Goal: Task Accomplishment & Management: Use online tool/utility

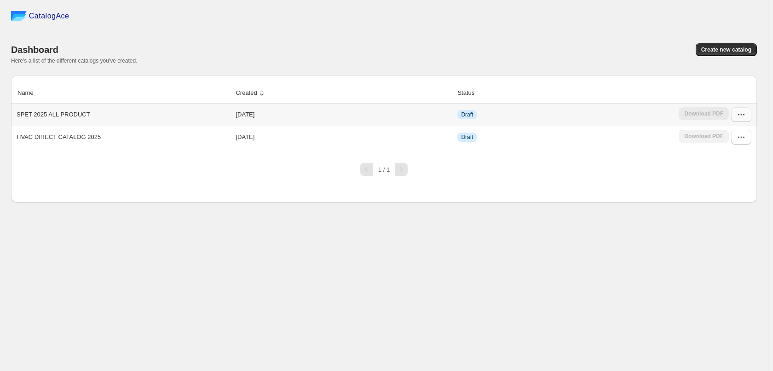
click at [745, 110] on button "button" at bounding box center [742, 114] width 20 height 15
click at [749, 179] on span "Edit" at bounding box center [736, 182] width 47 height 9
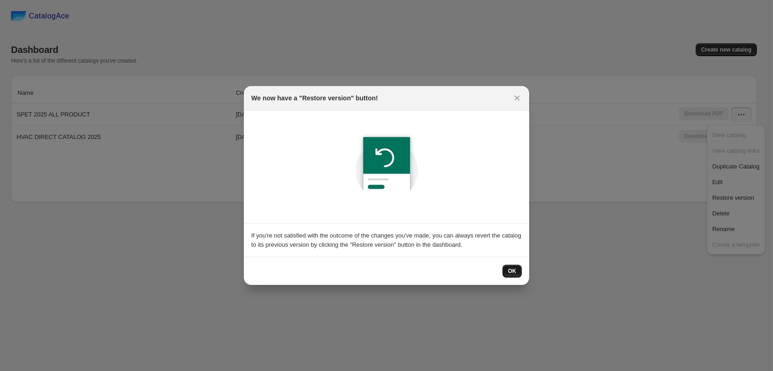
click at [521, 269] on button "OK" at bounding box center [512, 271] width 19 height 13
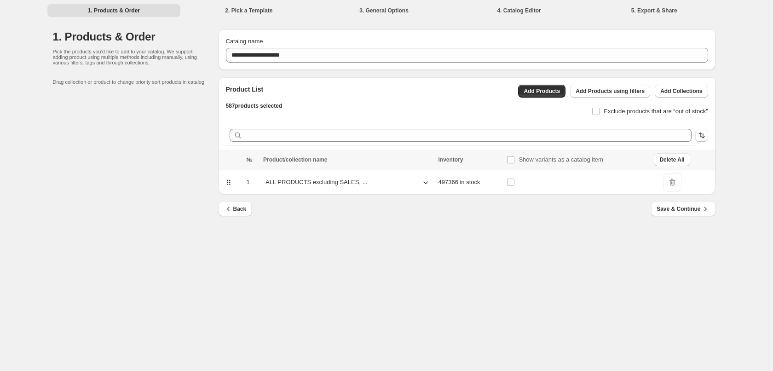
click at [384, 323] on div "**********" at bounding box center [384, 185] width 768 height 371
click at [612, 179] on td at bounding box center [577, 182] width 147 height 24
click at [414, 182] on div "ALL PRODUCTS excluding SALES, ..." at bounding box center [347, 182] width 169 height 14
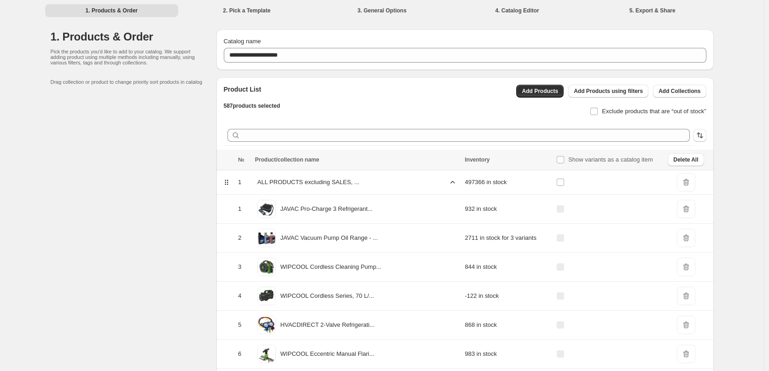
click at [448, 182] on icon at bounding box center [452, 182] width 9 height 9
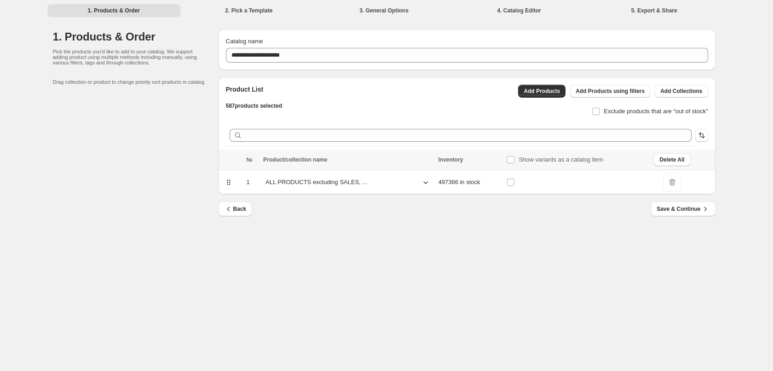
click at [421, 182] on icon at bounding box center [425, 182] width 9 height 9
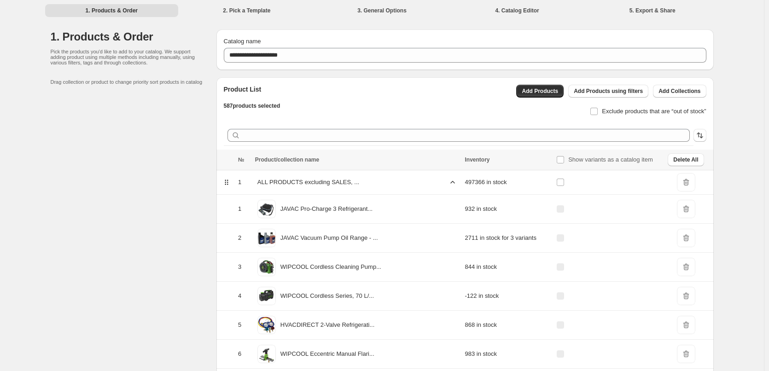
scroll to position [46, 0]
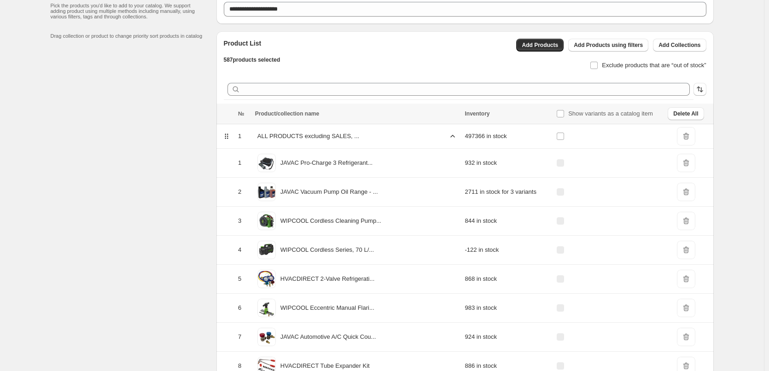
click at [505, 116] on div "Inventory" at bounding box center [508, 113] width 86 height 7
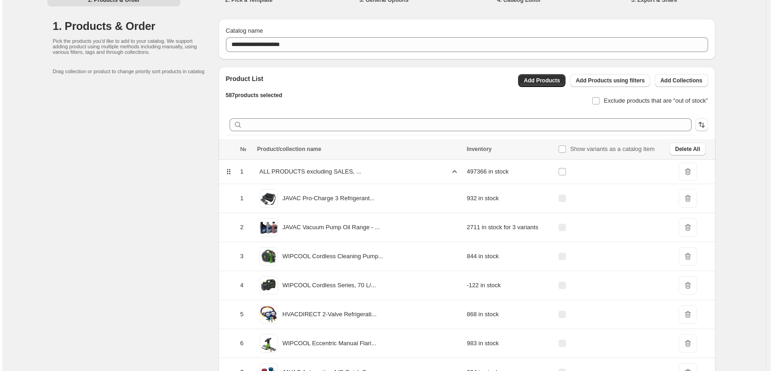
scroll to position [0, 0]
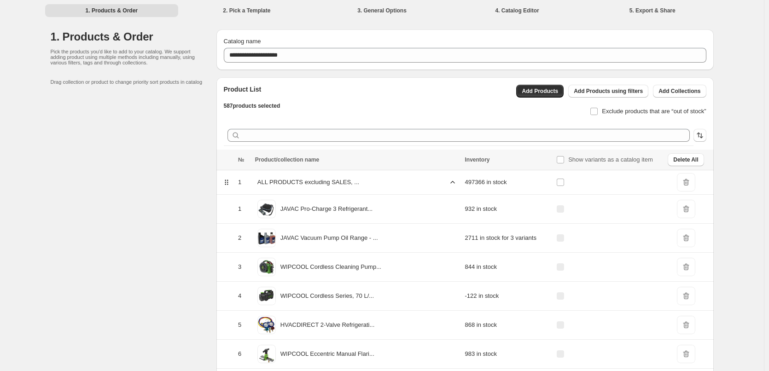
click at [532, 99] on div "Exclude products that are “out of stock”" at bounding box center [607, 108] width 197 height 20
click at [531, 93] on span "Add Products" at bounding box center [540, 90] width 36 height 7
click at [697, 157] on span "Delete All" at bounding box center [685, 159] width 25 height 7
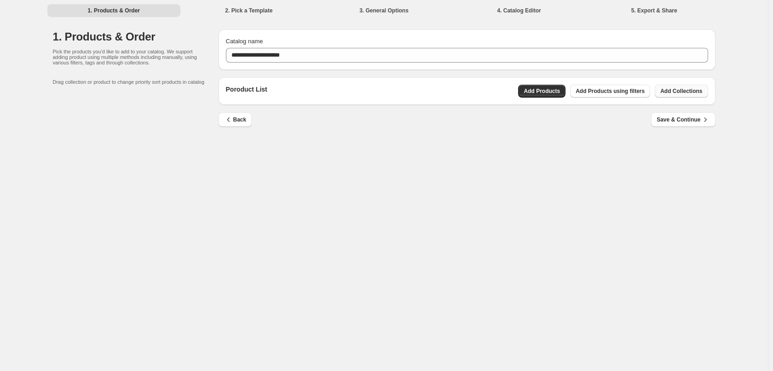
click at [687, 93] on span "Add Collections" at bounding box center [682, 90] width 42 height 7
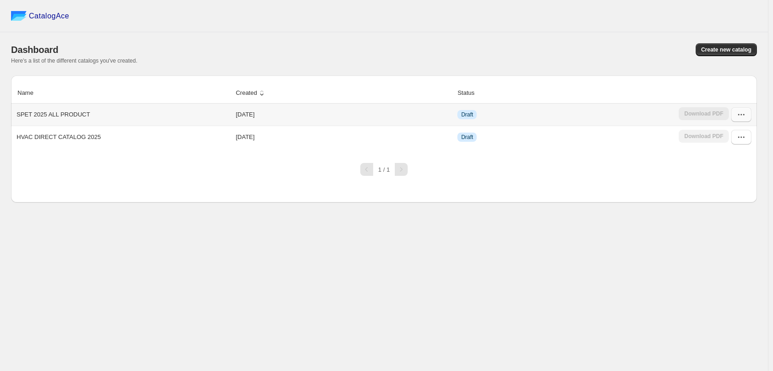
click at [738, 113] on icon "button" at bounding box center [741, 114] width 9 height 9
click at [738, 181] on span "Edit" at bounding box center [736, 182] width 47 height 9
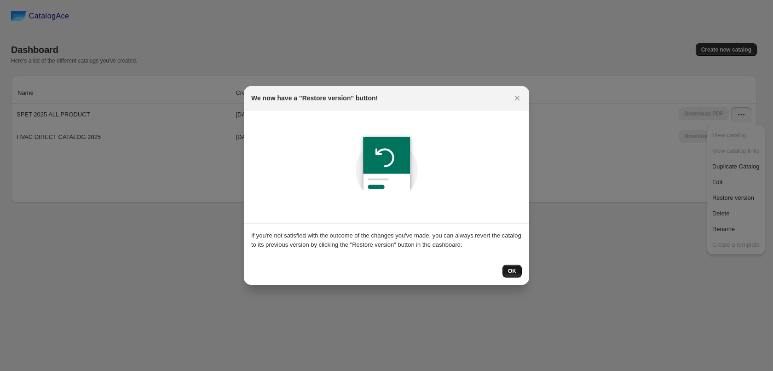
click at [515, 274] on span "OK" at bounding box center [512, 270] width 8 height 7
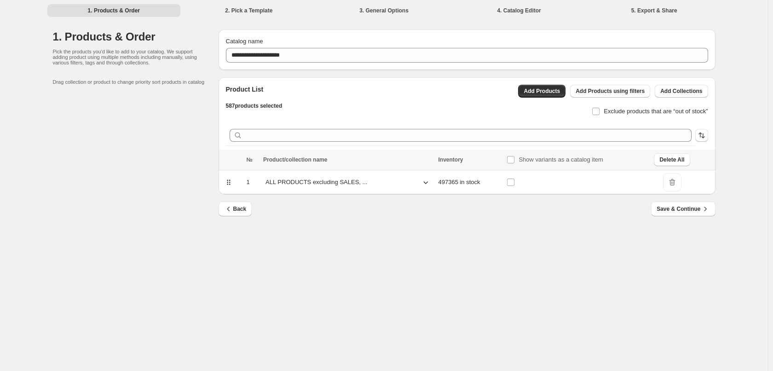
click at [357, 255] on div "**********" at bounding box center [384, 185] width 768 height 371
click at [543, 244] on div "**********" at bounding box center [384, 185] width 768 height 371
click at [383, 179] on div "ALL PRODUCTS excluding SALES, ..." at bounding box center [347, 182] width 169 height 14
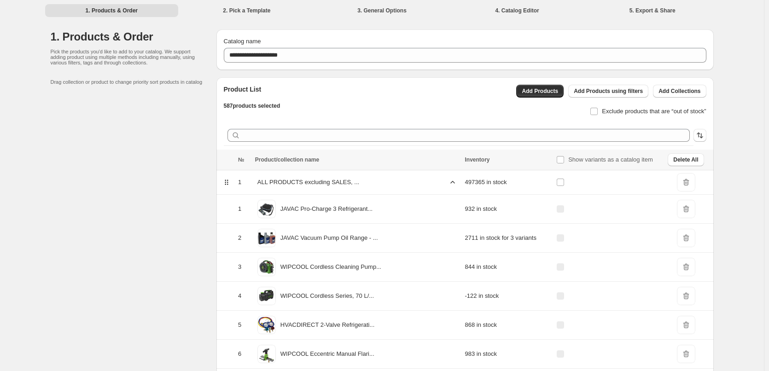
click at [448, 184] on icon at bounding box center [452, 182] width 9 height 9
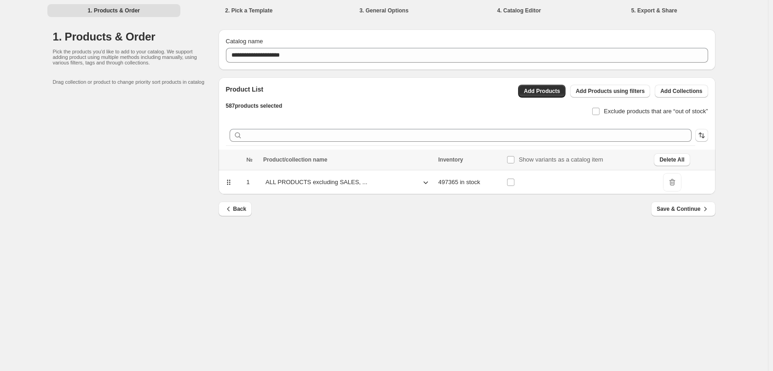
click at [672, 183] on span "DeleteIcon" at bounding box center [672, 182] width 18 height 18
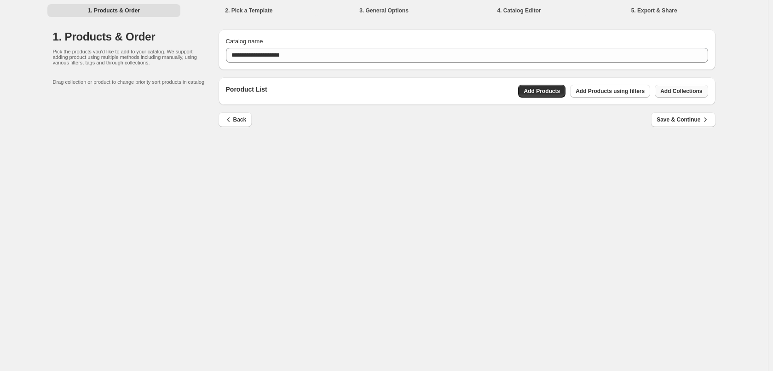
click at [687, 90] on span "Add Collections" at bounding box center [682, 90] width 42 height 7
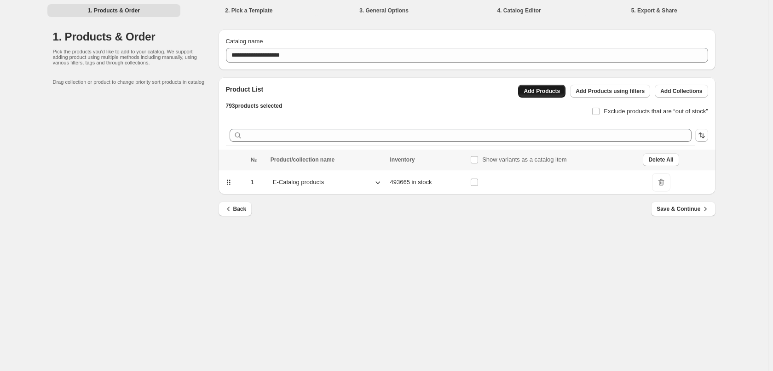
click at [543, 90] on span "Add Products" at bounding box center [542, 90] width 36 height 7
drag, startPoint x: 335, startPoint y: 186, endPoint x: 370, endPoint y: 186, distance: 35.0
click at [335, 186] on div "E-Catalog products" at bounding box center [328, 182] width 114 height 14
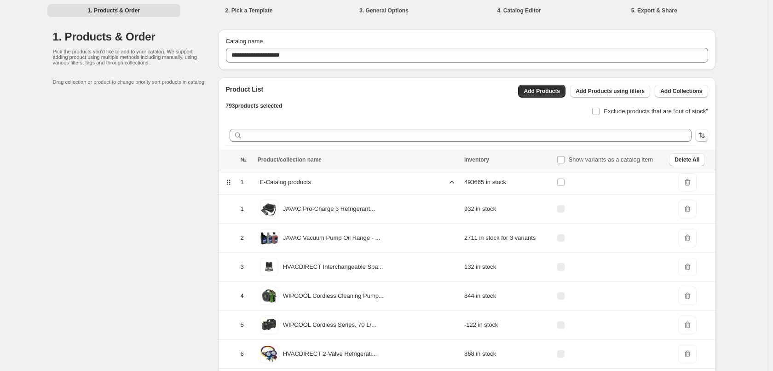
click at [374, 183] on div "E-Catalog products" at bounding box center [358, 182] width 201 height 14
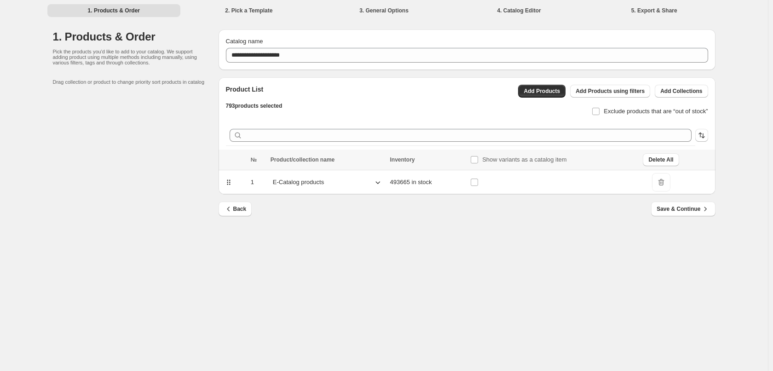
click at [374, 183] on icon at bounding box center [377, 182] width 9 height 9
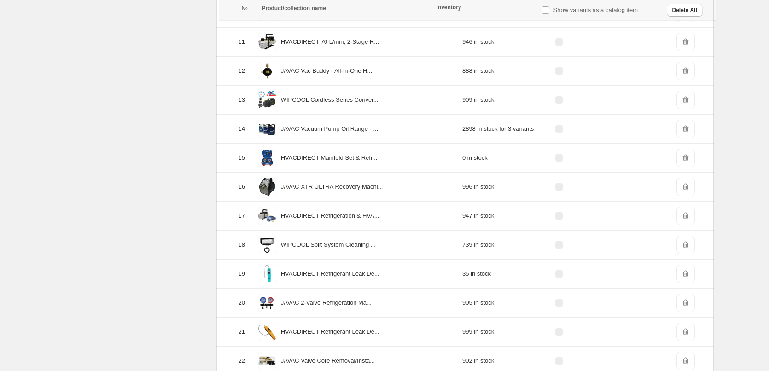
scroll to position [460, 0]
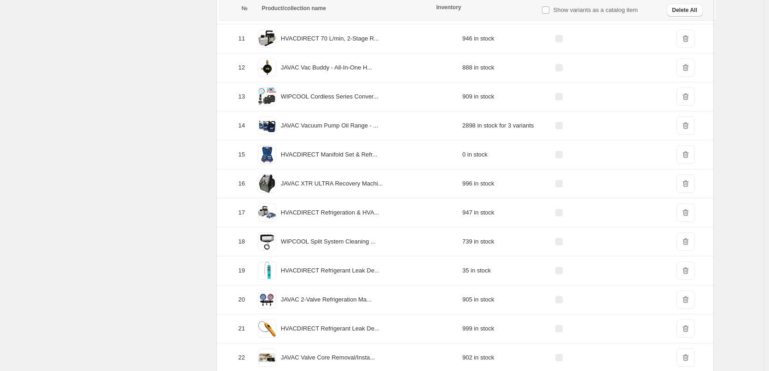
drag, startPoint x: 180, startPoint y: 68, endPoint x: 196, endPoint y: 56, distance: 20.1
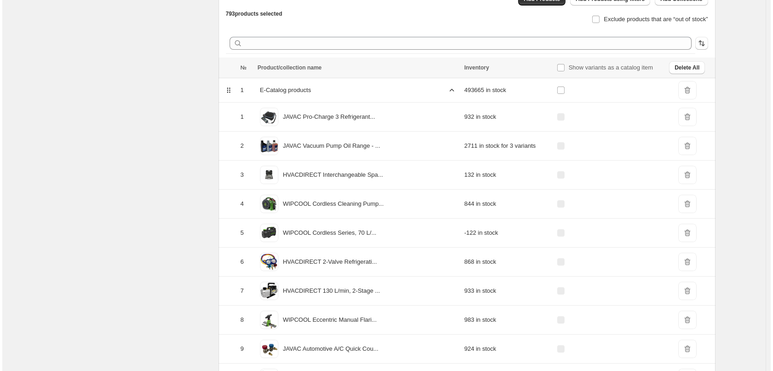
scroll to position [0, 0]
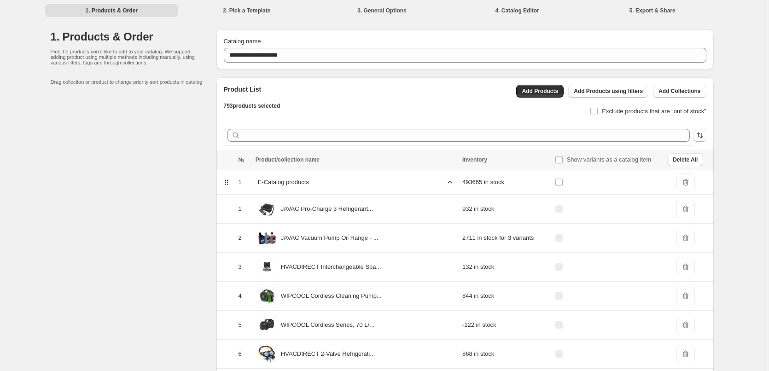
click at [676, 163] on span "Delete All" at bounding box center [685, 159] width 25 height 7
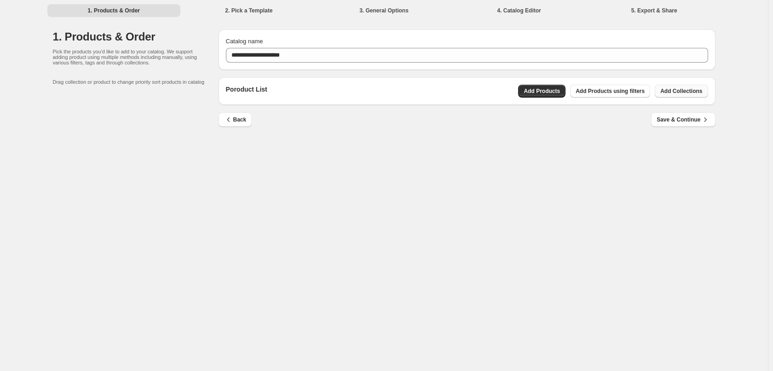
click at [673, 95] on button "Add Collections" at bounding box center [681, 91] width 53 height 13
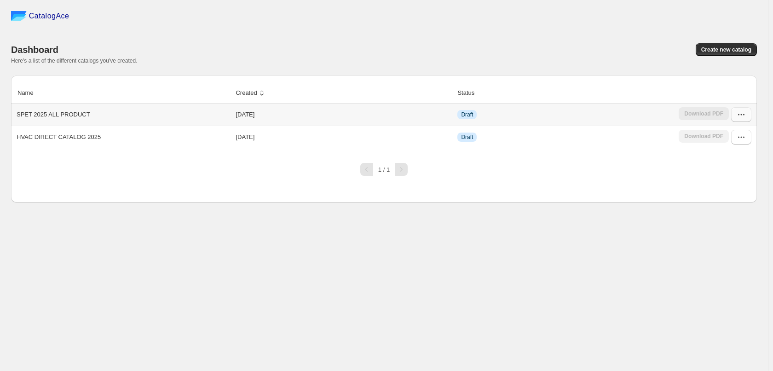
click at [736, 115] on button "button" at bounding box center [742, 114] width 20 height 15
click at [740, 181] on span "Edit" at bounding box center [736, 182] width 47 height 9
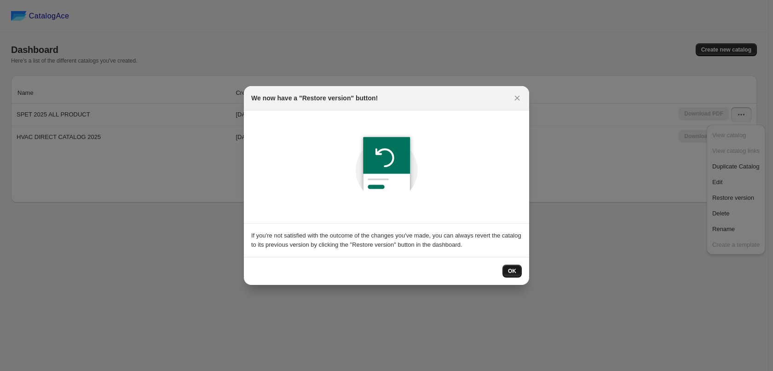
click at [510, 272] on span "OK" at bounding box center [512, 270] width 8 height 7
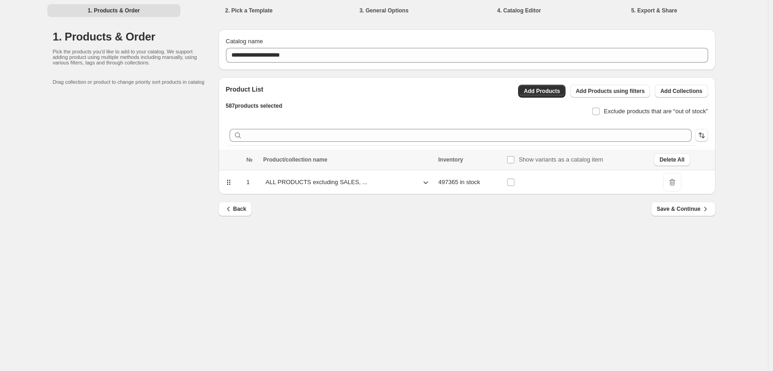
click at [511, 299] on div "**********" at bounding box center [384, 185] width 768 height 371
click at [319, 189] on td "ALL PRODUCTS excluding SALES, ..." at bounding box center [348, 182] width 175 height 24
click at [412, 183] on div "ALL PRODUCTS excluding SALES, ..." at bounding box center [347, 182] width 169 height 14
click at [422, 177] on div "ALL PRODUCTS excluding SALES, ..." at bounding box center [347, 182] width 169 height 14
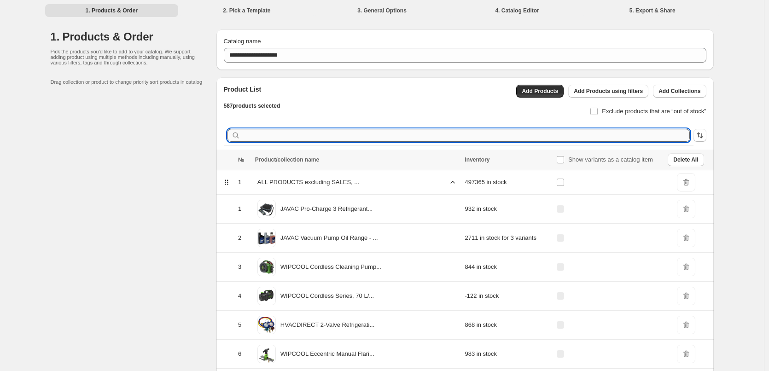
click at [525, 135] on input "text" at bounding box center [465, 135] width 447 height 13
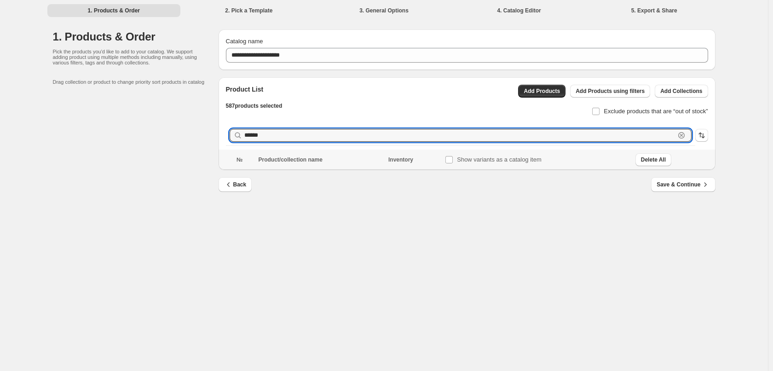
type input "******"
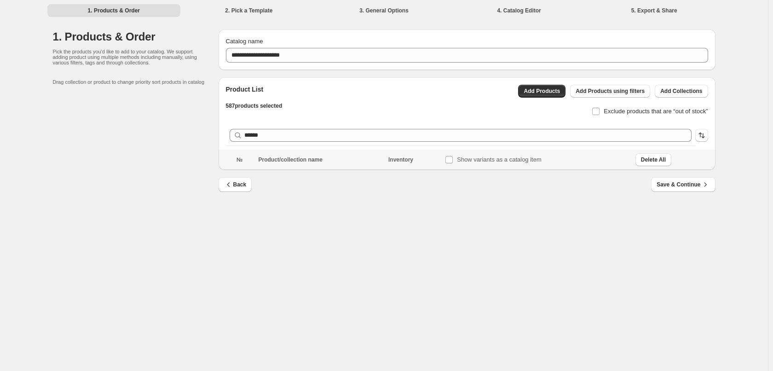
click at [358, 251] on div "**********" at bounding box center [384, 185] width 768 height 371
click at [655, 163] on button "Delete All" at bounding box center [654, 159] width 36 height 13
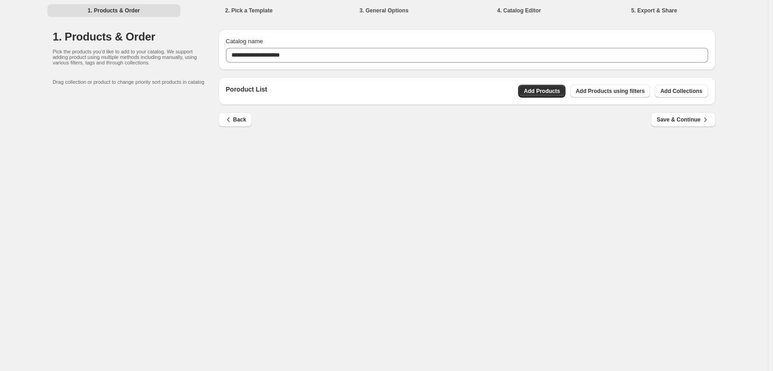
click at [654, 166] on div "**********" at bounding box center [384, 185] width 768 height 371
click at [675, 94] on span "Add Collections" at bounding box center [682, 90] width 42 height 7
